Goal: Communication & Community: Answer question/provide support

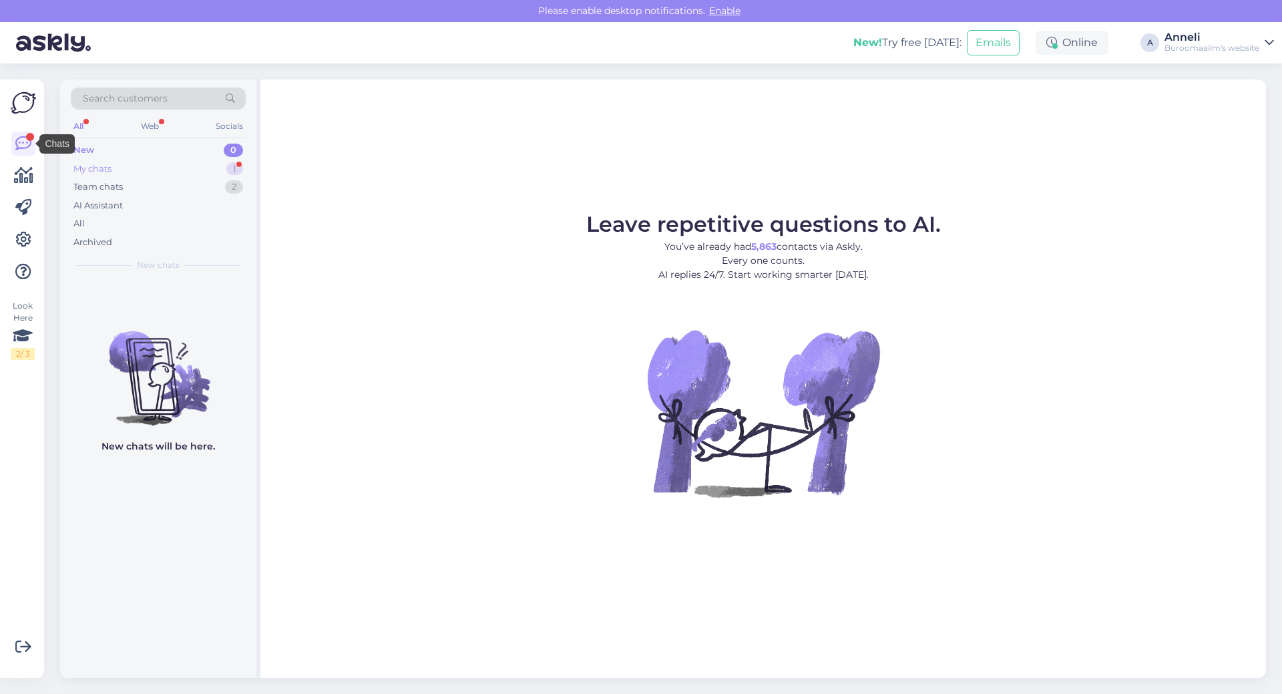
click at [210, 168] on div "My chats 1" at bounding box center [158, 169] width 175 height 19
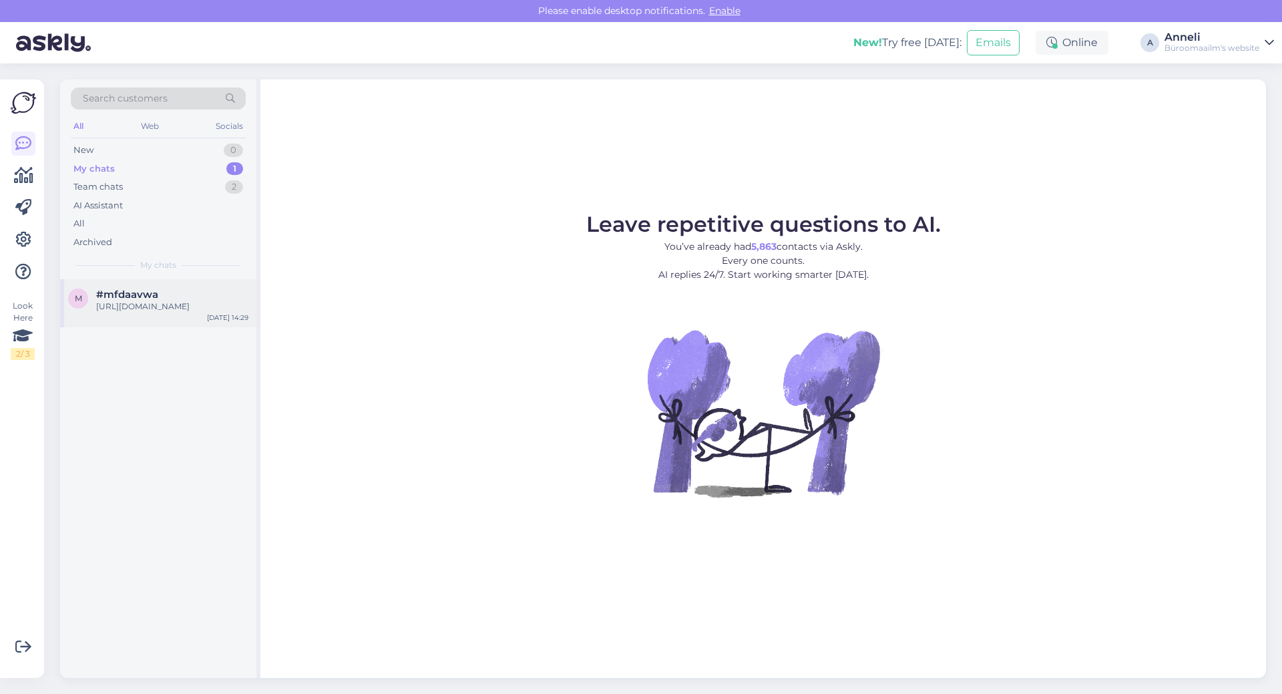
click at [164, 312] on div "[URL][DOMAIN_NAME]" at bounding box center [172, 306] width 152 height 12
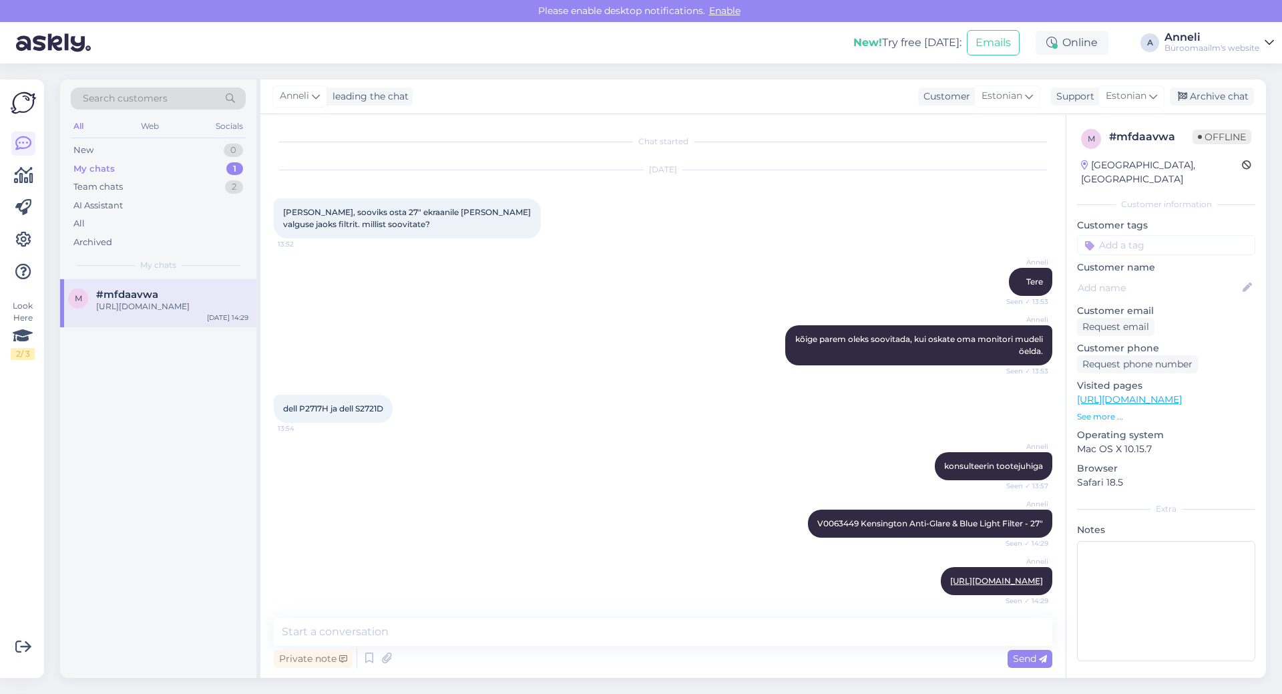
scroll to position [16, 0]
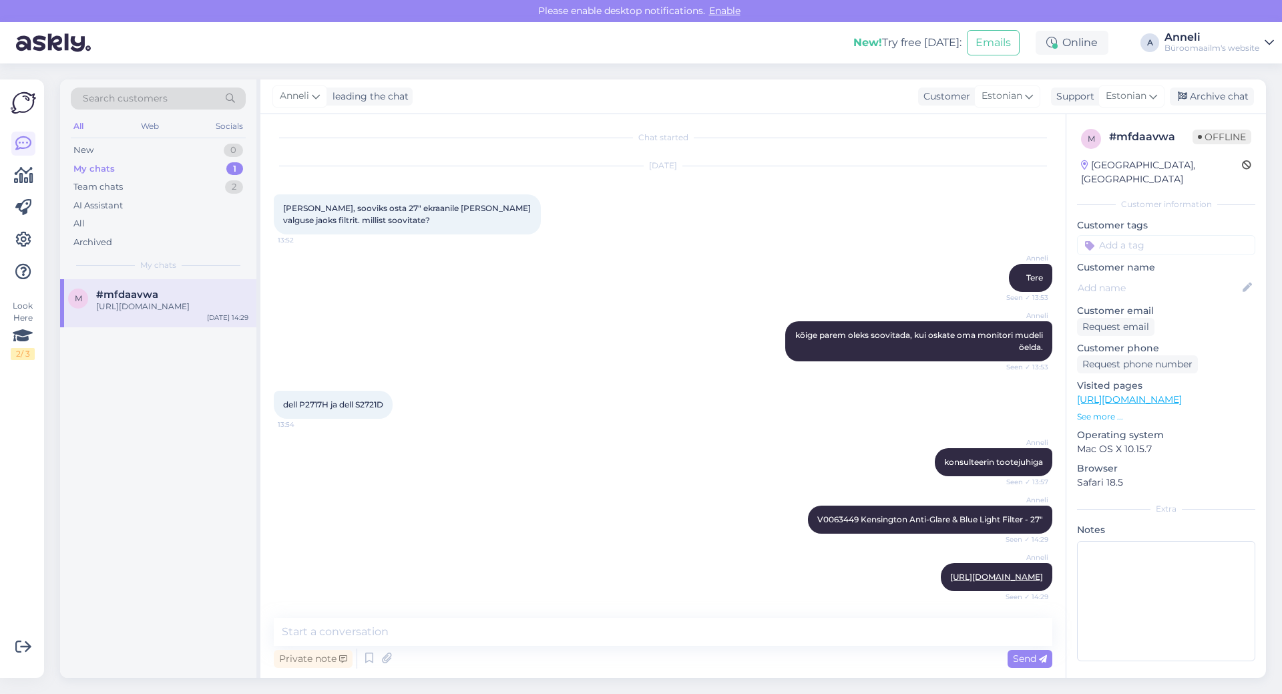
click at [639, 306] on div "[PERSON_NAME] kõige parem oleks soovitada, kui oskate oma monitori mudeli öelda…" at bounding box center [663, 340] width 778 height 69
click at [641, 475] on div "[PERSON_NAME] konsulteerin tootejuhiga Seen ✓ 13:57" at bounding box center [663, 461] width 778 height 57
click at [669, 637] on textarea at bounding box center [663, 632] width 778 height 28
click at [1223, 98] on div "Archive chat" at bounding box center [1212, 96] width 84 height 18
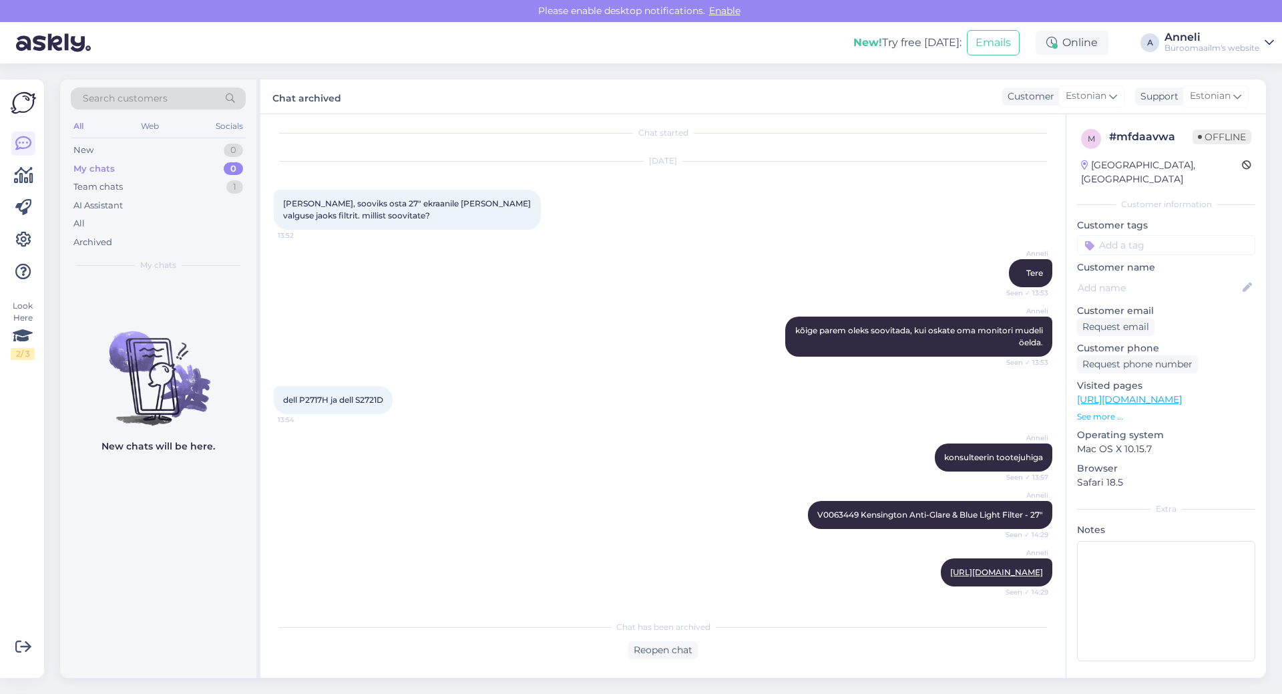
click at [560, 275] on div "[PERSON_NAME] Seen ✓ 13:53" at bounding box center [663, 272] width 778 height 57
click at [209, 152] on div "New 1" at bounding box center [158, 150] width 175 height 19
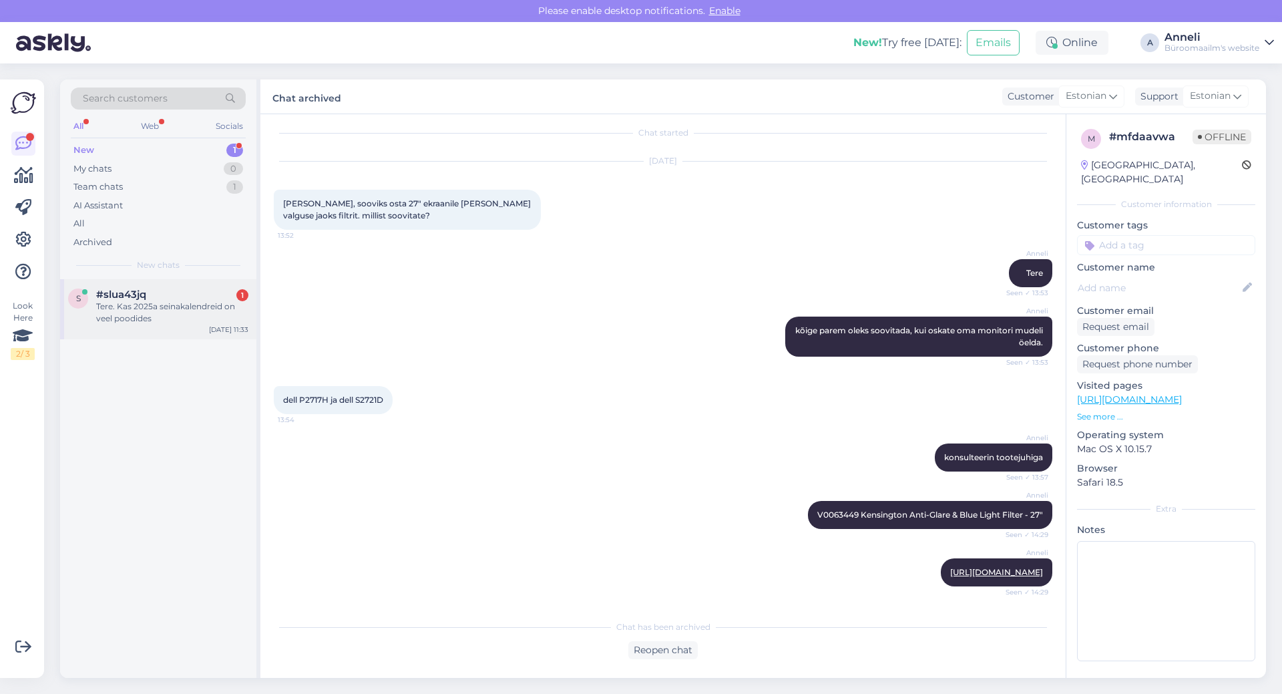
click at [158, 292] on div "#slua43jq 1" at bounding box center [172, 294] width 152 height 12
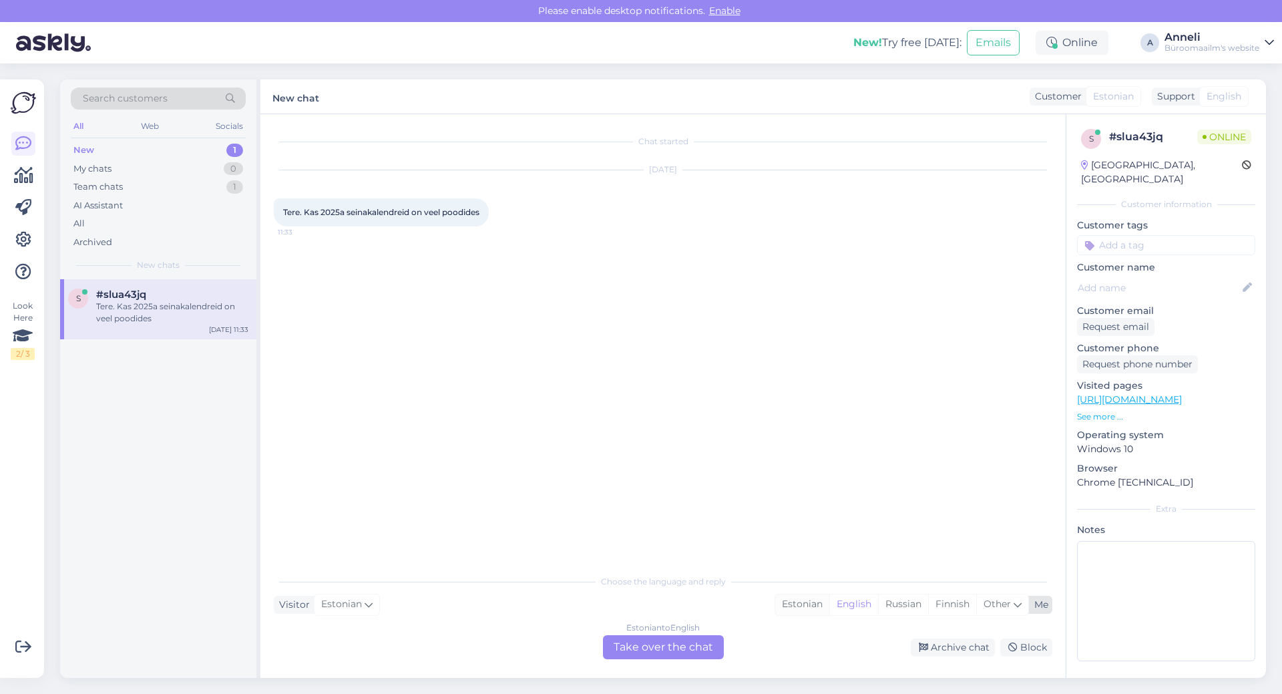
click at [793, 610] on div "Estonian" at bounding box center [802, 604] width 54 height 20
click at [695, 646] on div "Estonian to Estonian Take over the chat" at bounding box center [663, 647] width 121 height 24
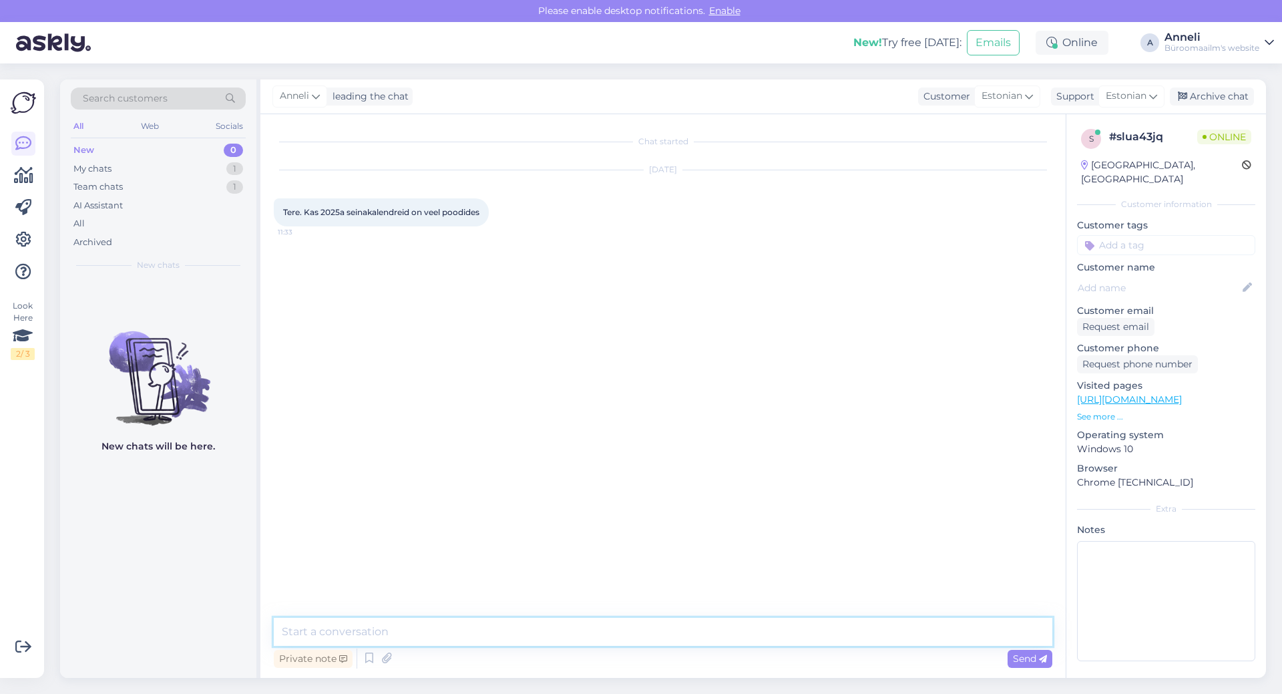
click at [613, 630] on textarea at bounding box center [663, 632] width 778 height 28
type textarea "Tere, on veel saadava"
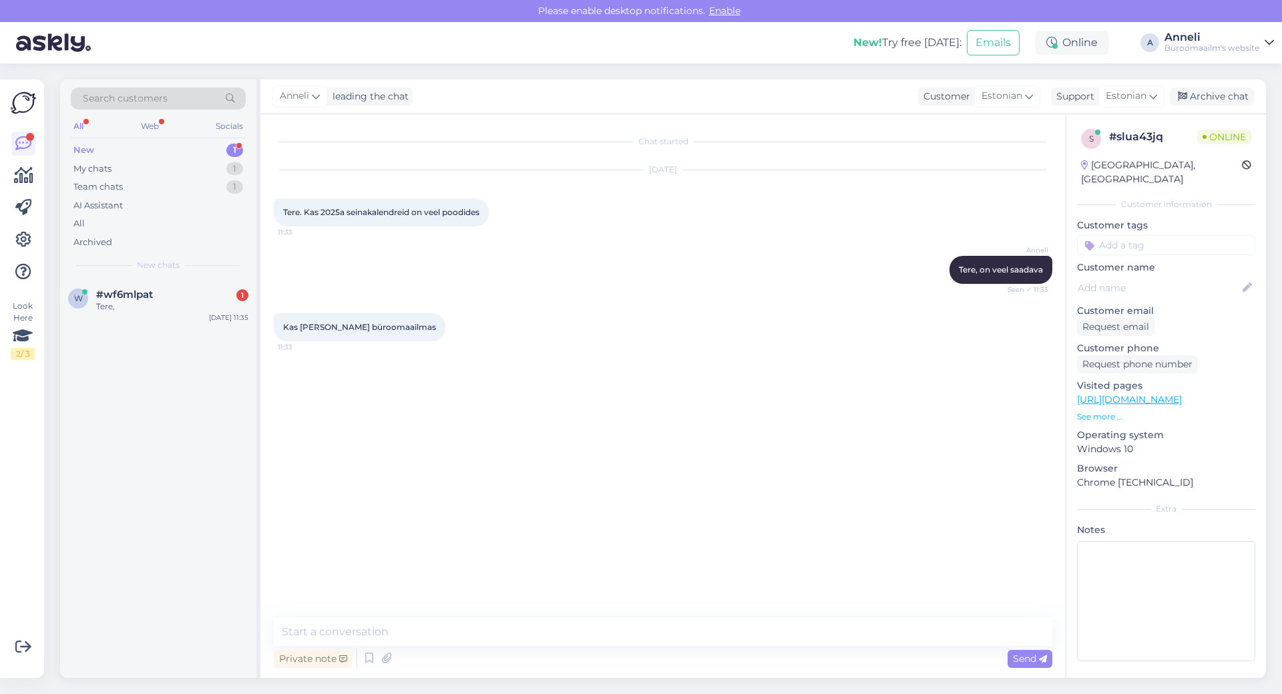
click at [406, 369] on div "Chat started [DATE] Tere. Kas 2025a seinakalendreid on veel poodides 11:33 [PER…" at bounding box center [669, 367] width 790 height 478
click at [117, 327] on div "w #wf6mlpat 2 Kuidas ma saaksin tellida toodet K0074697 [DATE] 11:35" at bounding box center [158, 309] width 196 height 60
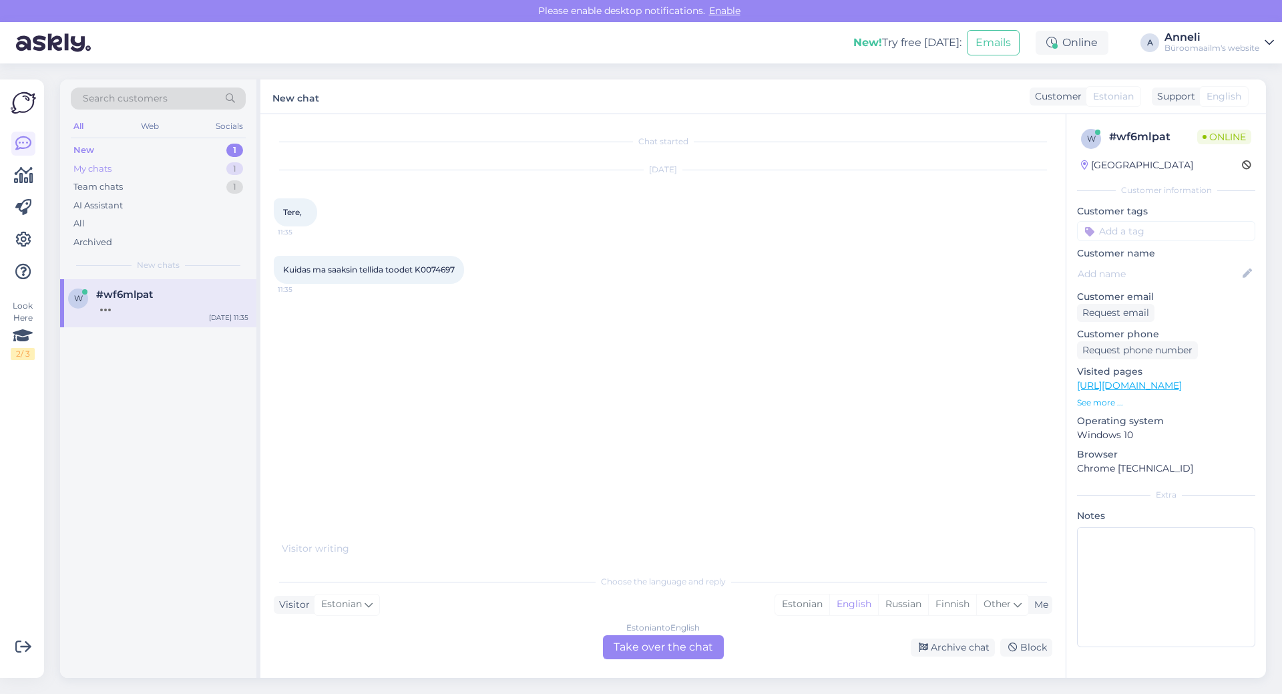
click at [142, 170] on div "My chats 1" at bounding box center [158, 169] width 175 height 19
click at [169, 294] on div "#slua43jq" at bounding box center [172, 294] width 152 height 12
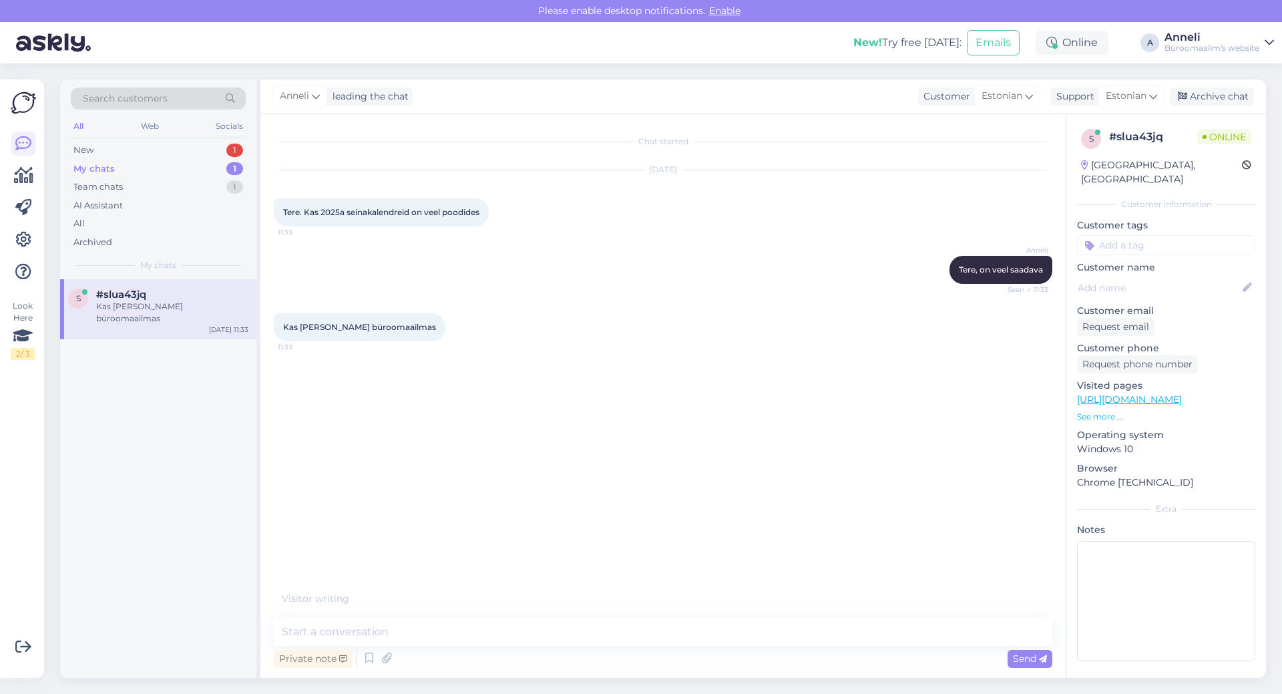
click at [639, 423] on div "Chat started [DATE] Tere. Kas 2025a seinakalendreid on veel poodides 11:33 [PER…" at bounding box center [669, 360] width 790 height 464
click at [515, 636] on textarea at bounding box center [663, 632] width 778 height 28
click at [357, 619] on textarea at bounding box center [663, 632] width 778 height 28
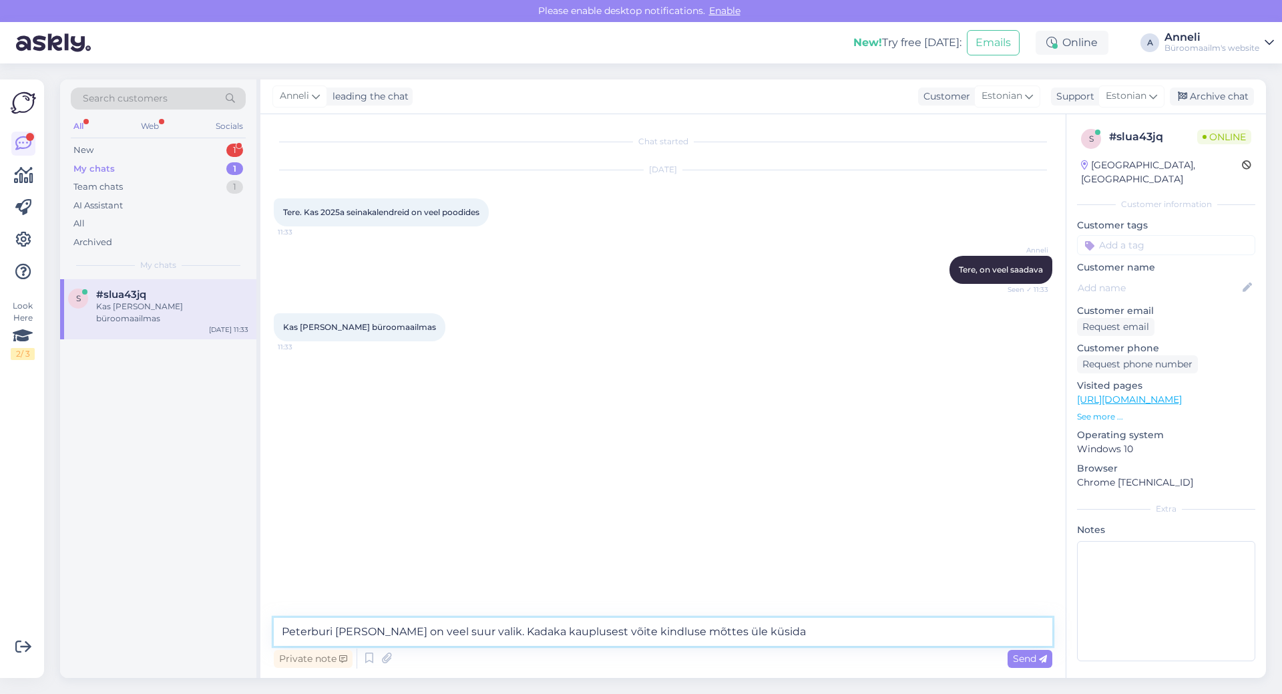
paste textarea "Kaupluse telefon: [PHONE_NUMBER] E-post: [EMAIL_ADDRESS][DOMAIN_NAME]"
type textarea "Peterburi [PERSON_NAME] on veel suur valik. Kadaka kauplusest võite kindluse mõ…"
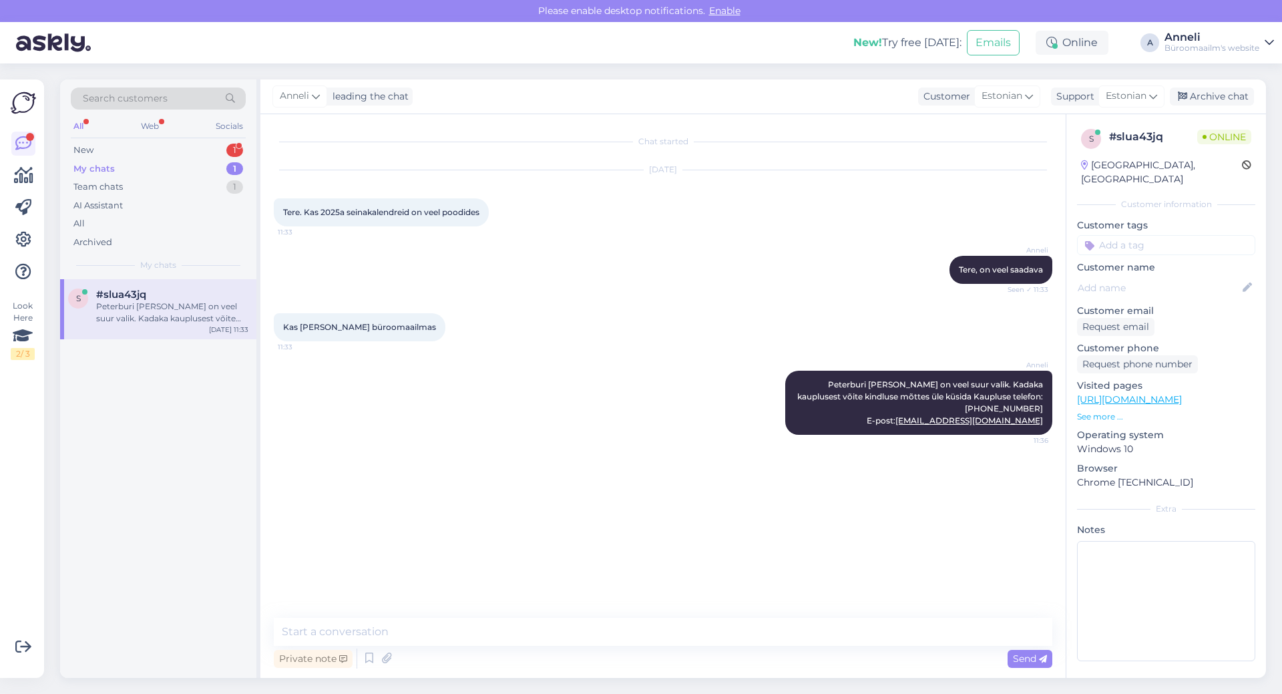
click at [353, 592] on div "Chat started [DATE] Tere. Kas 2025a seinakalendreid on veel poodides 11:33 [PER…" at bounding box center [669, 367] width 790 height 478
click at [656, 310] on div "Kas ka Kadaka büroomaailmas 11:33" at bounding box center [663, 326] width 778 height 57
click at [230, 152] on div "1" at bounding box center [234, 150] width 17 height 13
click at [196, 304] on div "e-poest" at bounding box center [172, 306] width 152 height 12
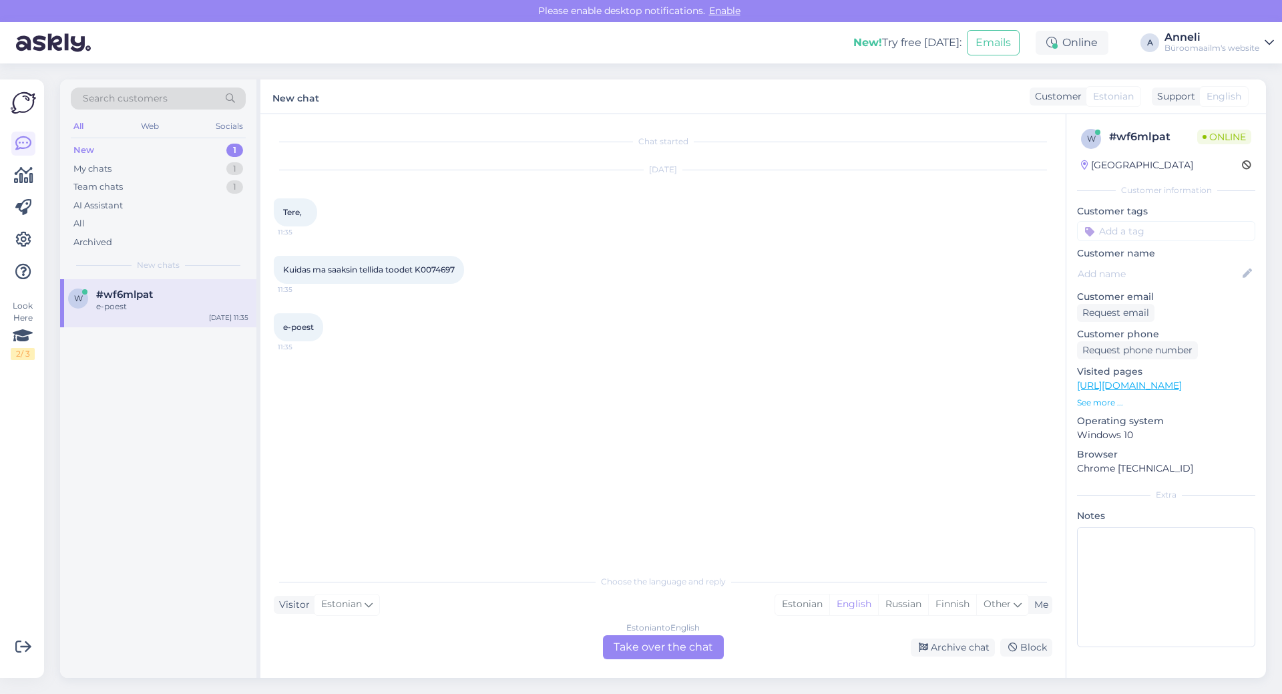
click at [895, 379] on div "Chat started [DATE] Tere, 11:35 Kuidas ma saaksin tellida toodet K0074697 11:35…" at bounding box center [669, 342] width 790 height 428
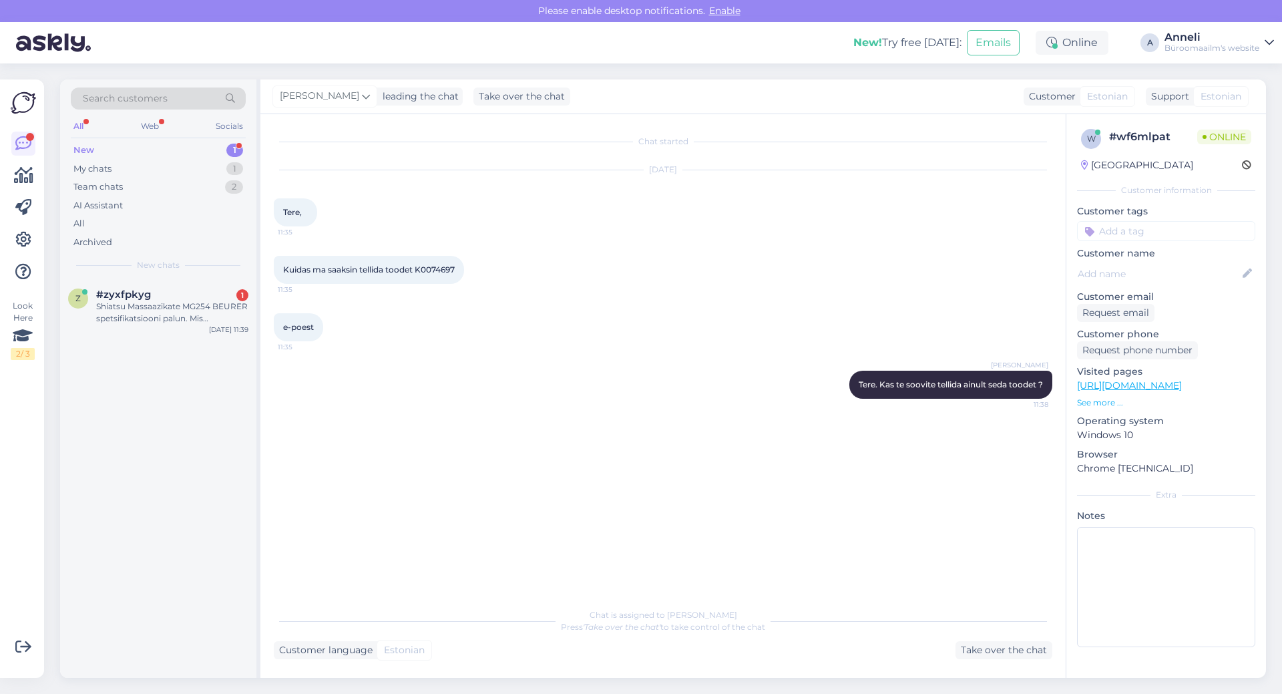
click at [666, 381] on div "[PERSON_NAME] Tere. Kas te soovite tellida ainult seda toodet ? 11:38" at bounding box center [663, 384] width 778 height 57
click at [179, 318] on div "Shiatsu Massaazikate MG254 BEURER spetsifikatsiooni palun. Mis funktsioonid tal…" at bounding box center [172, 312] width 152 height 24
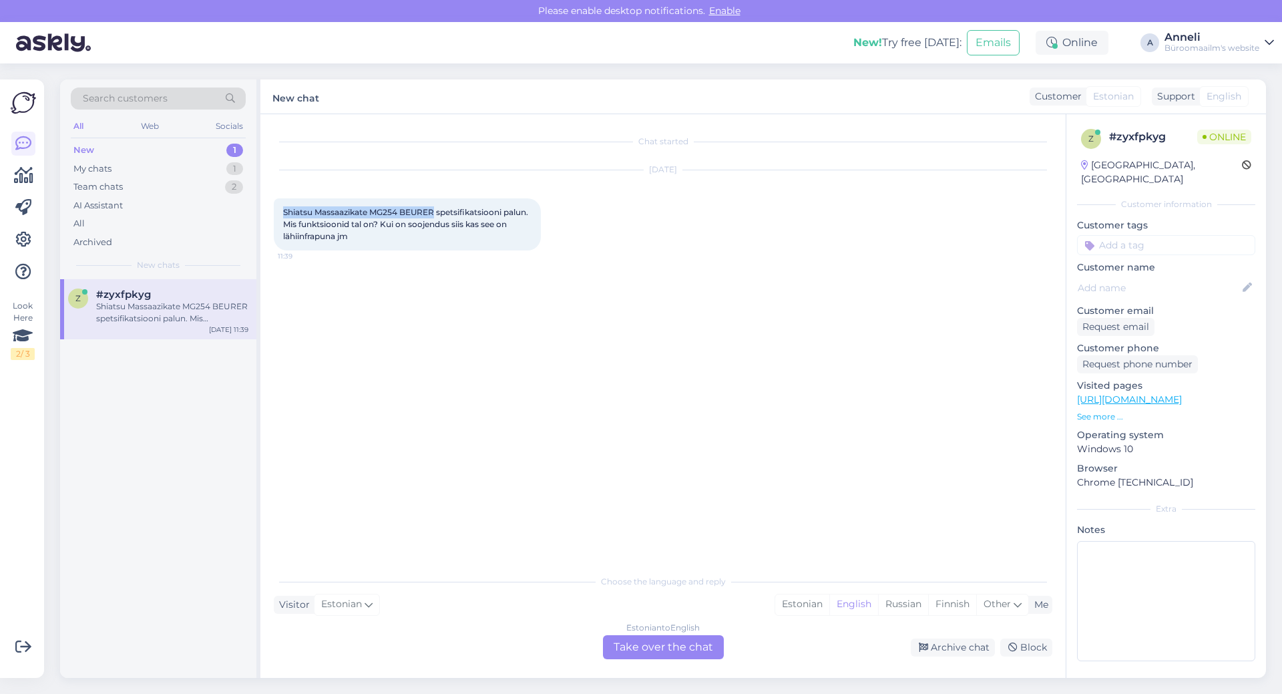
drag, startPoint x: 282, startPoint y: 212, endPoint x: 438, endPoint y: 210, distance: 156.2
click at [438, 210] on div "Shiatsu Massaazikate MG254 BEURER spetsifikatsiooni palun. Mis funktsioonid tal…" at bounding box center [407, 224] width 267 height 52
copy span "Shiatsu Massaazikate MG254 BEURER"
click at [795, 600] on div "Estonian" at bounding box center [802, 604] width 54 height 20
click at [694, 645] on div "Estonian to Estonian Take over the chat" at bounding box center [663, 647] width 121 height 24
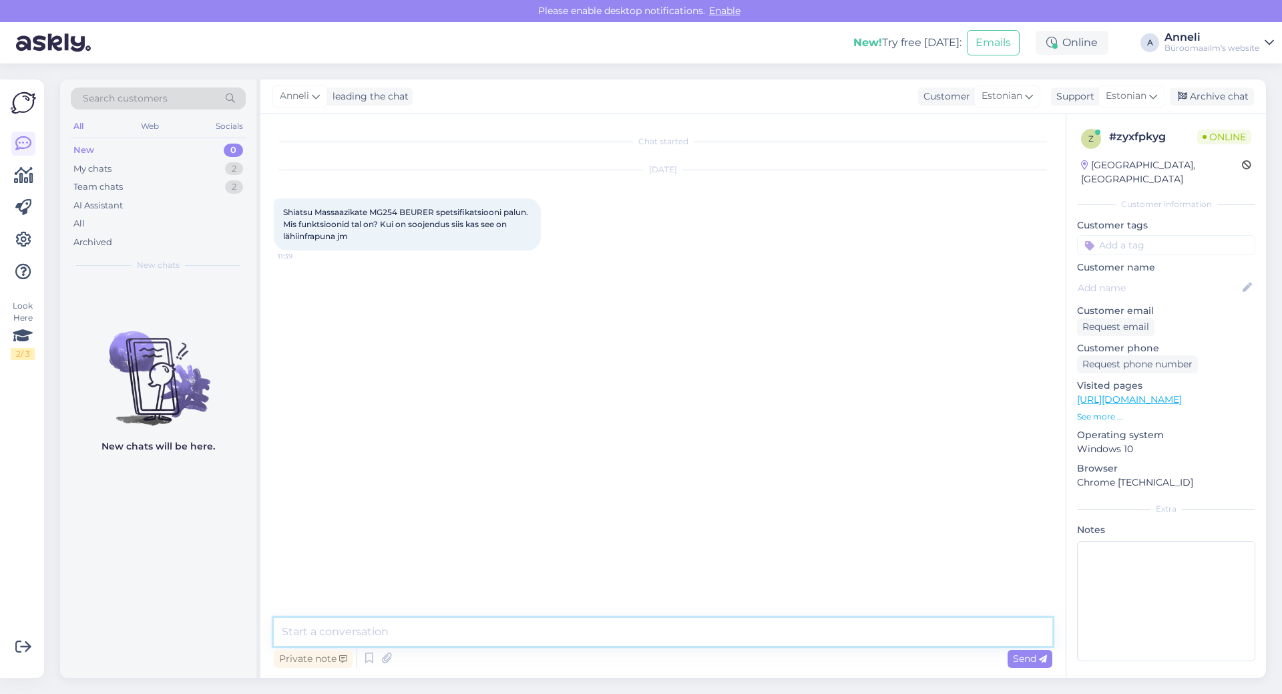
click at [626, 631] on textarea at bounding box center [663, 632] width 778 height 28
type textarea "Tere"
type textarea "kas võte jätta palun e- maili vastamiseks, täpsustan tootejuhiga. Vastusega või…"
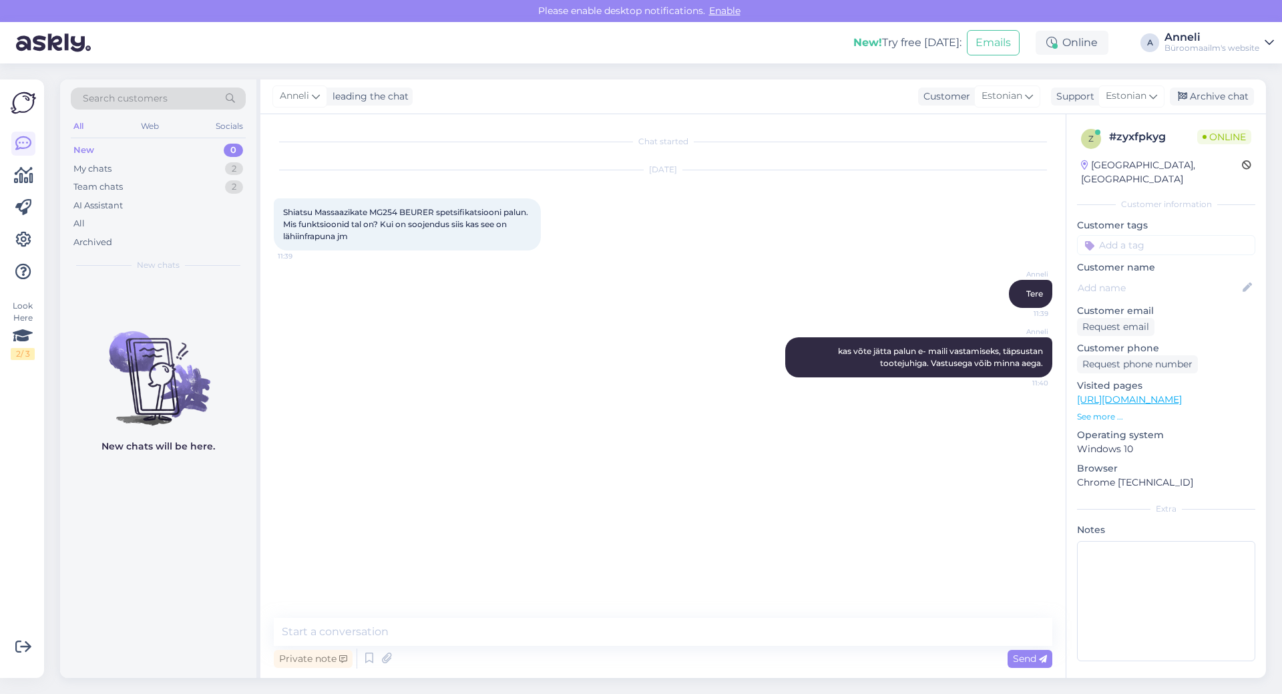
click at [444, 440] on div "Chat started [DATE] Shiatsu Massaazikate MG254 BEURER spetsifikatsiooni palun. …" at bounding box center [669, 367] width 790 height 478
click at [513, 464] on div "Chat started [DATE] Shiatsu Massaazikate MG254 BEURER spetsifikatsiooni palun. …" at bounding box center [669, 367] width 790 height 478
click at [470, 520] on div "Chat started [DATE] Shiatsu Massaazikate MG254 BEURER spetsifikatsiooni palun. …" at bounding box center [669, 367] width 790 height 478
drag, startPoint x: 281, startPoint y: 208, endPoint x: 369, endPoint y: 240, distance: 93.8
click at [369, 240] on div "Shiatsu Massaazikate MG254 BEURER spetsifikatsiooni palun. Mis funktsioonid tal…" at bounding box center [407, 224] width 267 height 52
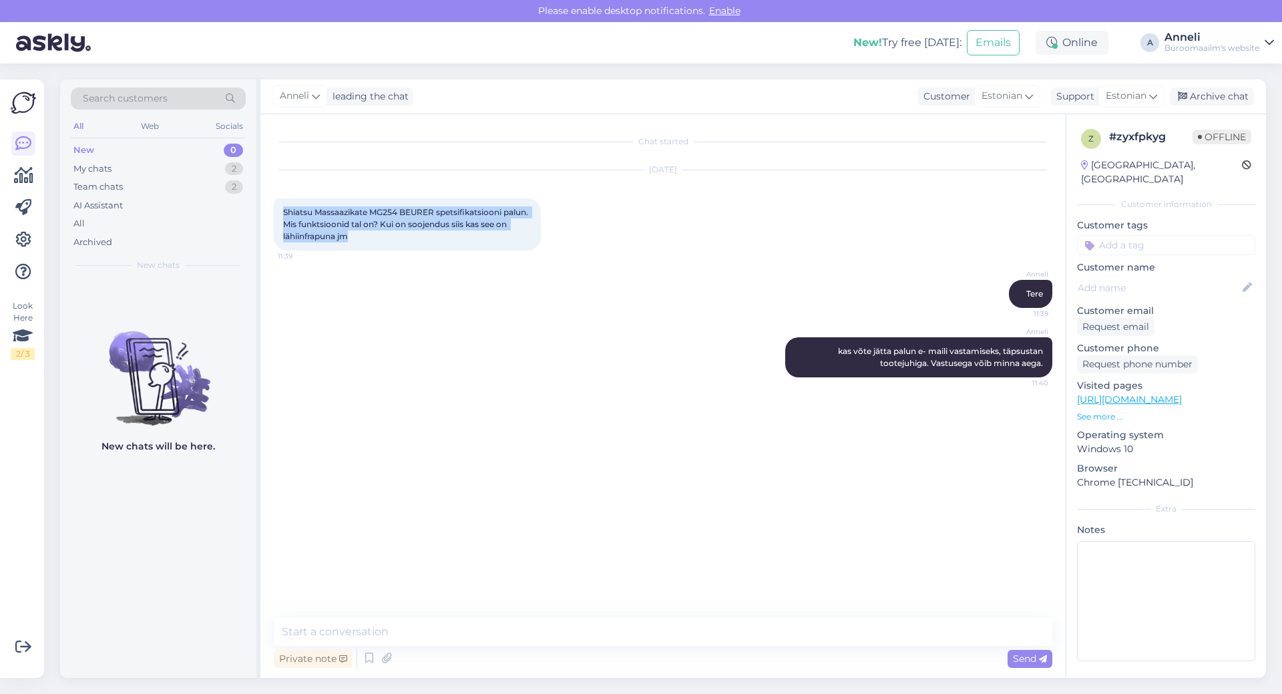
click at [369, 240] on div "Shiatsu Massaazikate MG254 BEURER spetsifikatsiooni palun. Mis funktsioonid tal…" at bounding box center [407, 224] width 267 height 52
drag, startPoint x: 369, startPoint y: 238, endPoint x: 284, endPoint y: 204, distance: 90.5
click at [284, 204] on div "Shiatsu Massaazikate MG254 BEURER spetsifikatsiooni palun. Mis funktsioonid tal…" at bounding box center [407, 224] width 267 height 52
copy span "Shiatsu Massaazikate MG254 BEURER spetsifikatsiooni palun. Mis funktsioonid tal…"
